Goal: Task Accomplishment & Management: Use online tool/utility

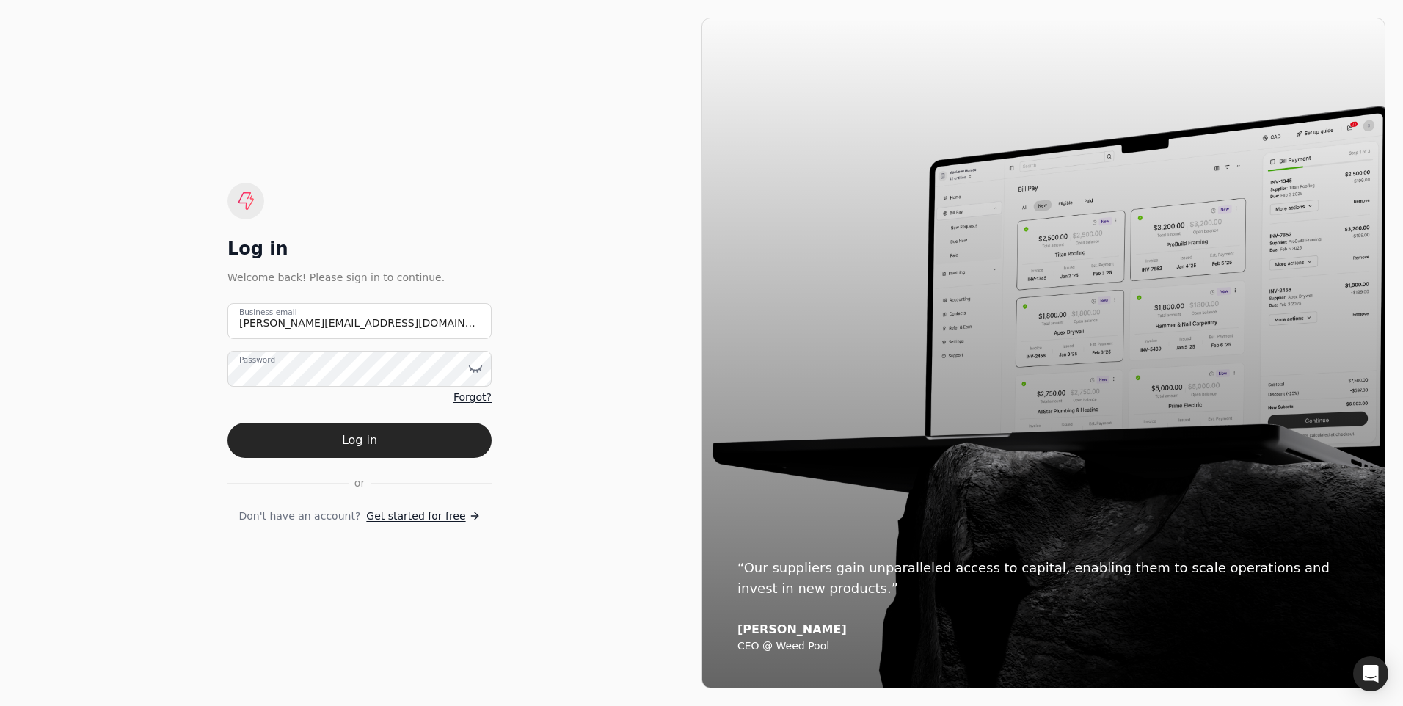
type email "[PERSON_NAME][EMAIL_ADDRESS][DOMAIN_NAME]"
click at [227, 423] on button "Log in" at bounding box center [359, 440] width 264 height 35
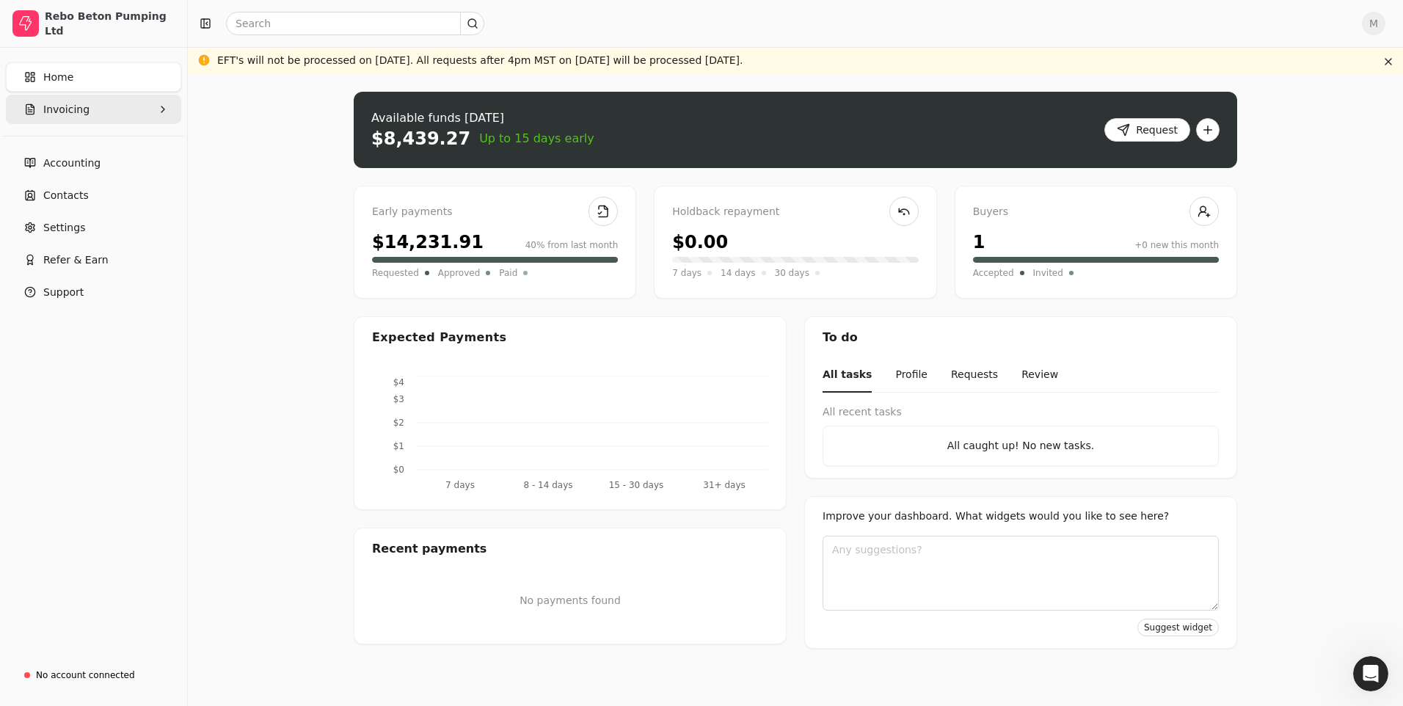
click at [73, 112] on span "Invoicing" at bounding box center [66, 109] width 46 height 15
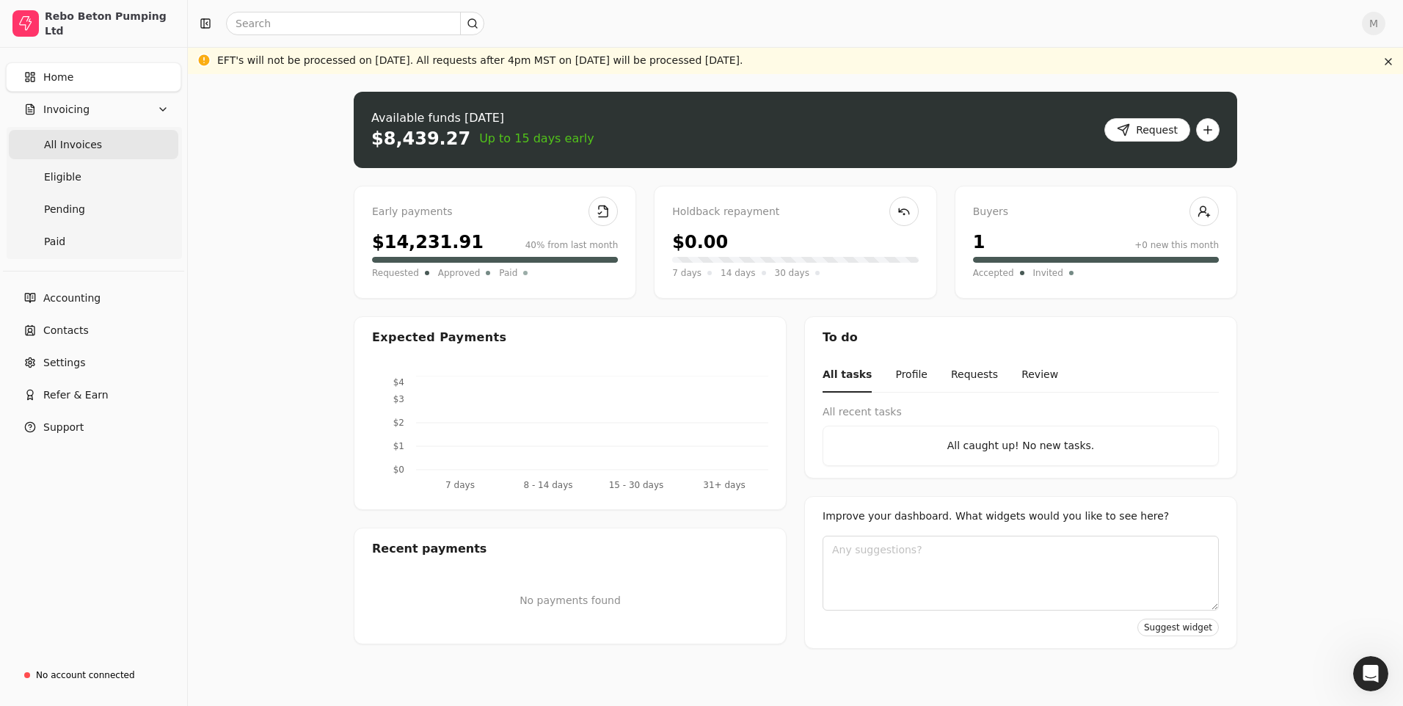
click at [84, 144] on span "All Invoices" at bounding box center [73, 144] width 58 height 15
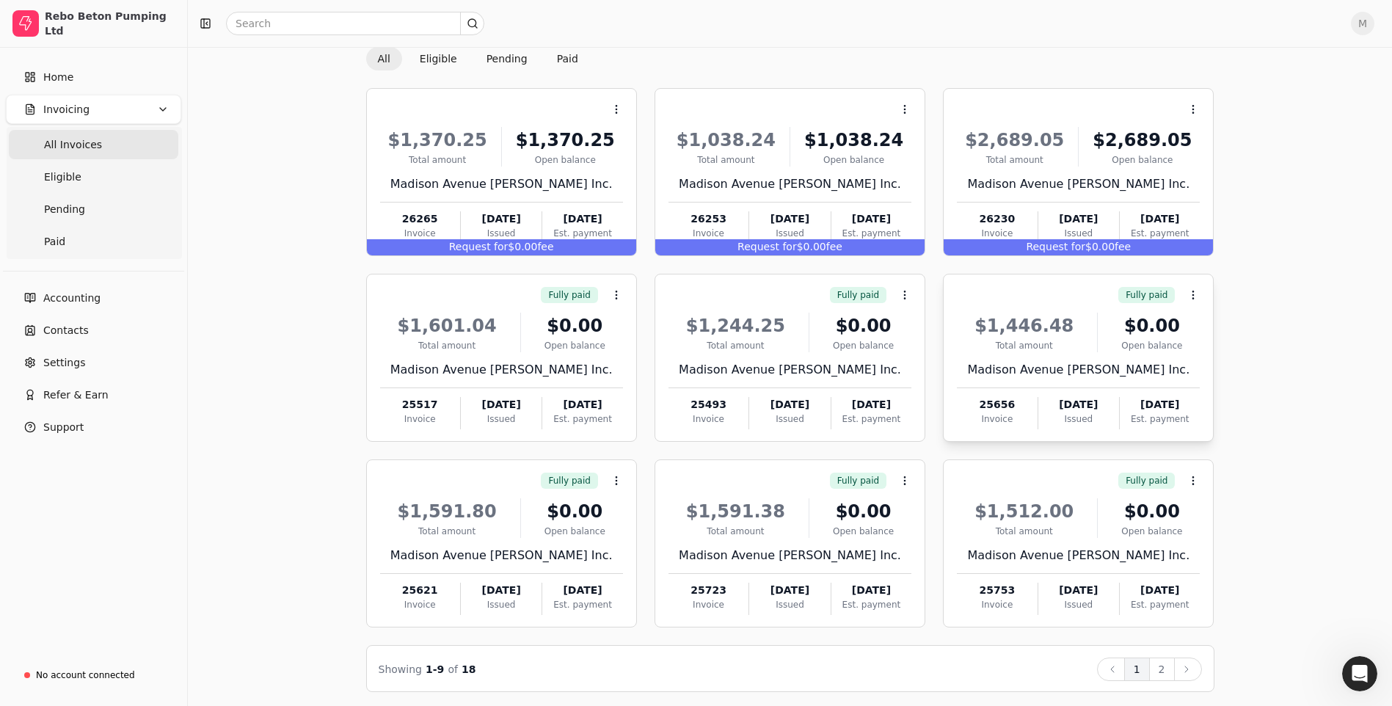
scroll to position [90, 0]
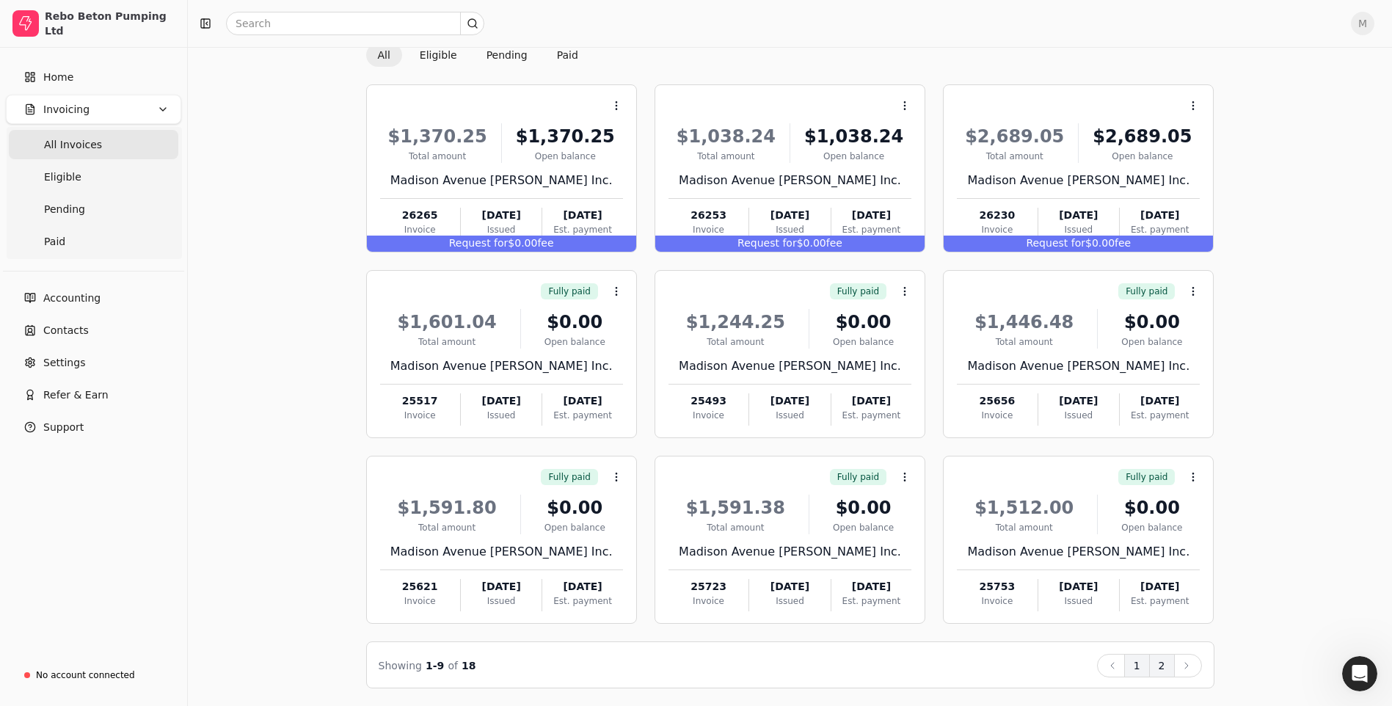
click at [1164, 663] on button "2" at bounding box center [1162, 665] width 26 height 23
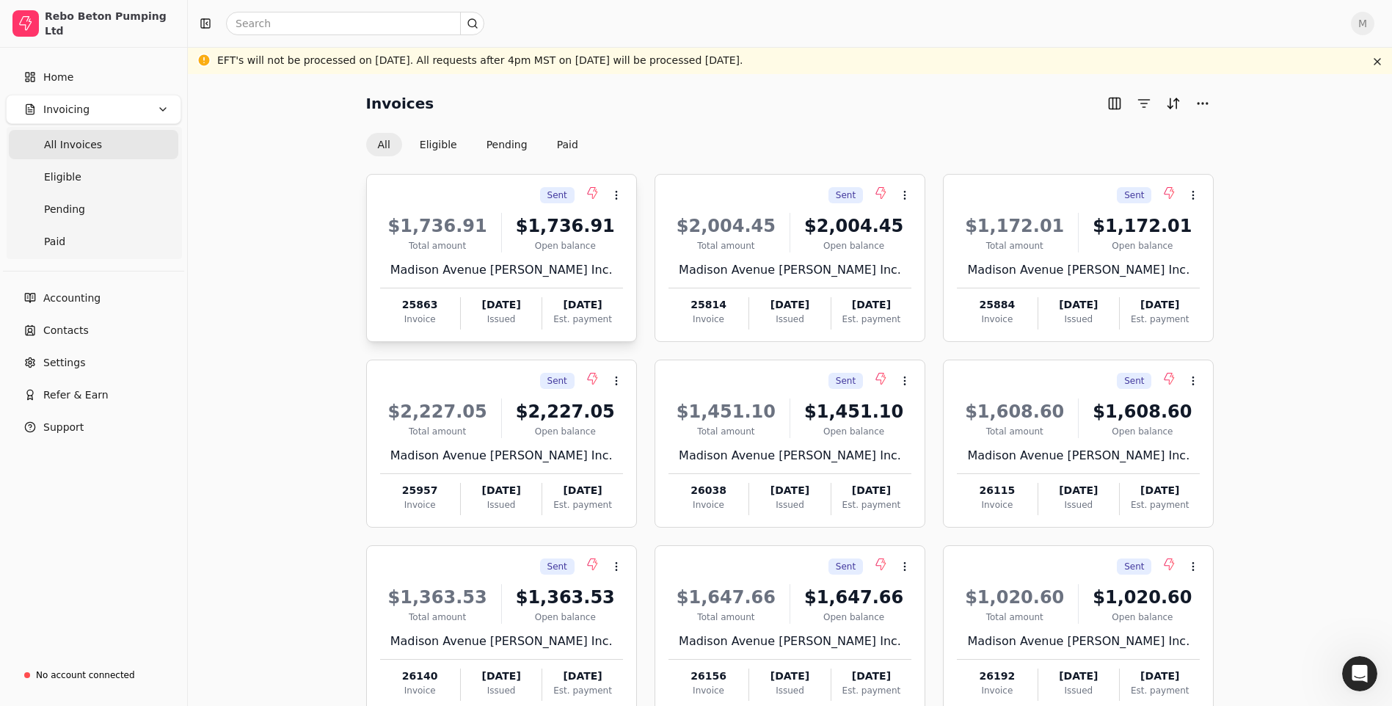
click at [561, 197] on span "Sent" at bounding box center [557, 195] width 20 height 13
click at [309, 261] on div "Invoices All Eligible Pending Paid Sent Context Menu Button $1,736.91 Total amo…" at bounding box center [789, 435] width 1169 height 686
click at [559, 194] on span "Sent" at bounding box center [557, 195] width 20 height 13
click at [585, 194] on div at bounding box center [589, 195] width 18 height 18
click at [647, 232] on span "Open" at bounding box center [639, 231] width 27 height 15
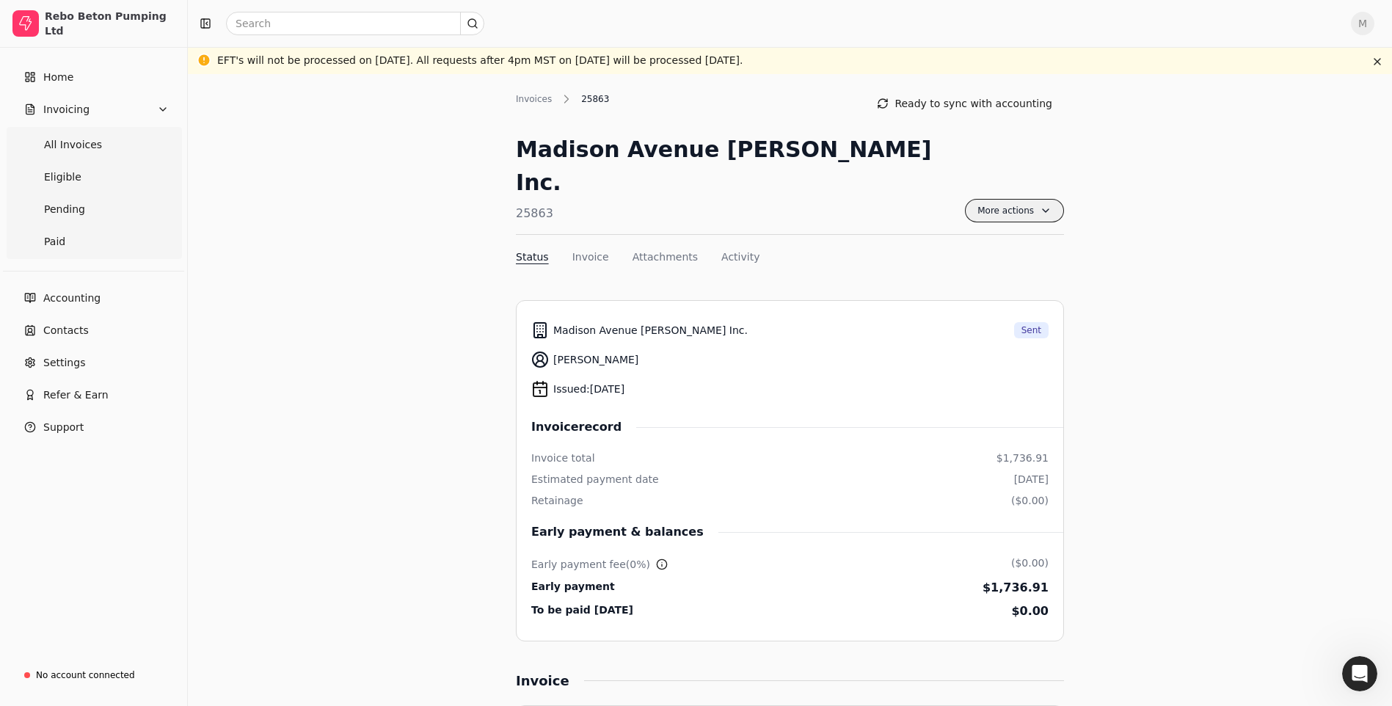
click at [1037, 199] on span "More actions" at bounding box center [1014, 210] width 99 height 23
click at [963, 106] on button "Ready to sync with accounting" at bounding box center [964, 103] width 199 height 23
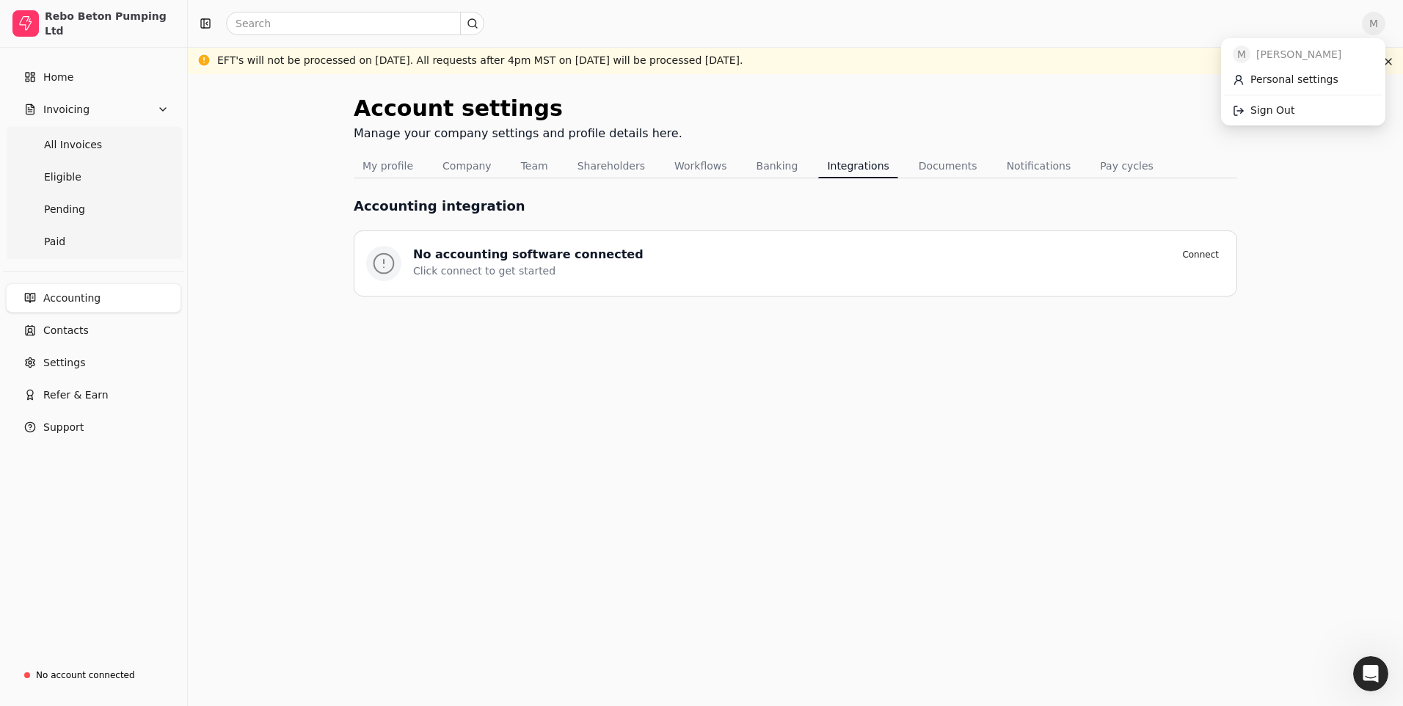
click at [1374, 23] on span "M" at bounding box center [1373, 23] width 23 height 23
click at [1276, 108] on span "Sign Out" at bounding box center [1273, 110] width 44 height 15
